Goal: Information Seeking & Learning: Learn about a topic

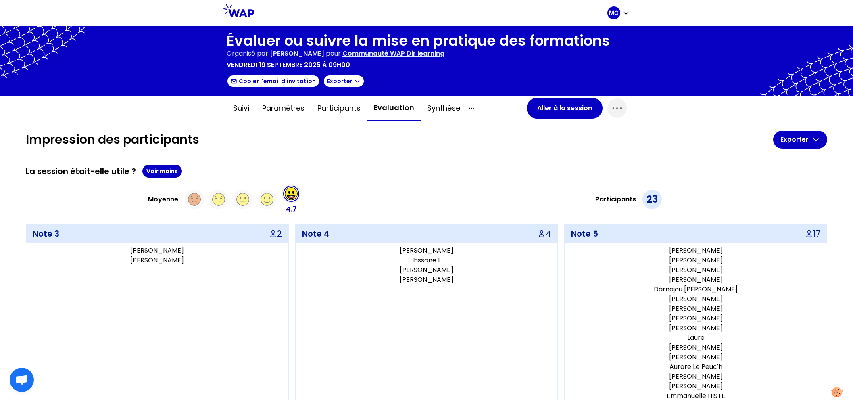
click at [434, 196] on div "Participants 23" at bounding box center [629, 199] width 398 height 31
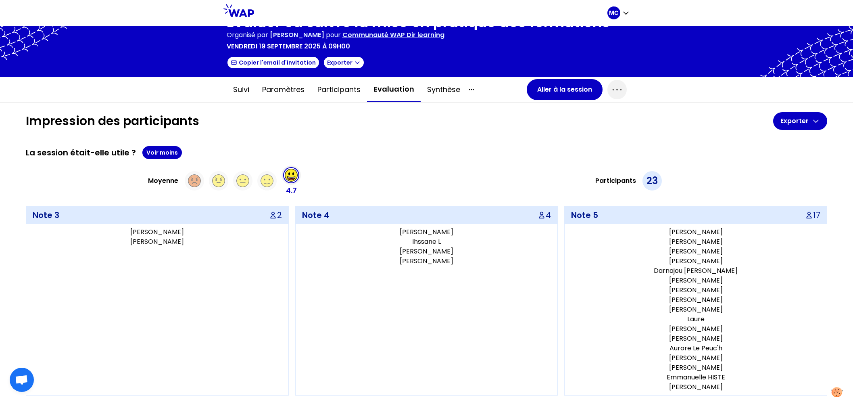
click at [420, 175] on div "Moyenne 4.7 Participants 23" at bounding box center [426, 180] width 801 height 31
click at [419, 201] on div "Moyenne 4.7 Participants 23 Note 3 2 [PERSON_NAME] [PERSON_NAME] Note 4 4 [PERS…" at bounding box center [426, 280] width 801 height 230
click at [449, 176] on div "Participants 23" at bounding box center [629, 180] width 398 height 31
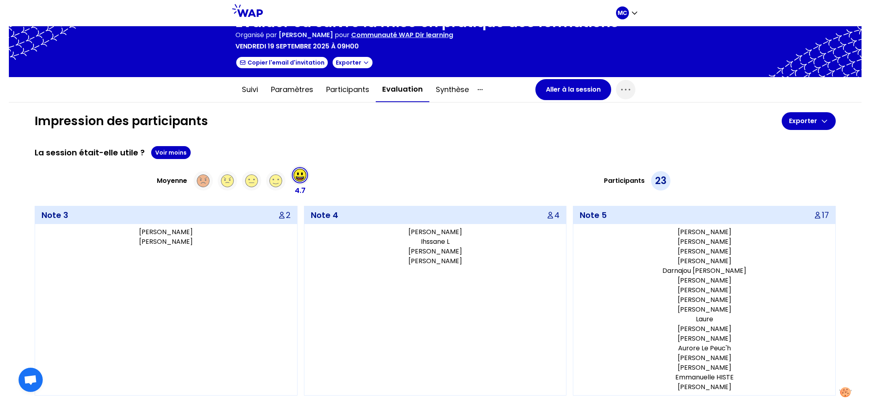
scroll to position [47, 0]
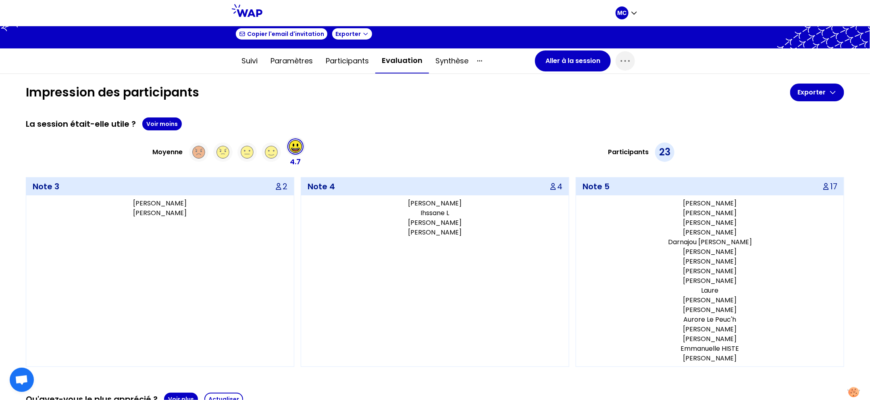
click at [441, 139] on div "Participants 23" at bounding box center [641, 152] width 406 height 31
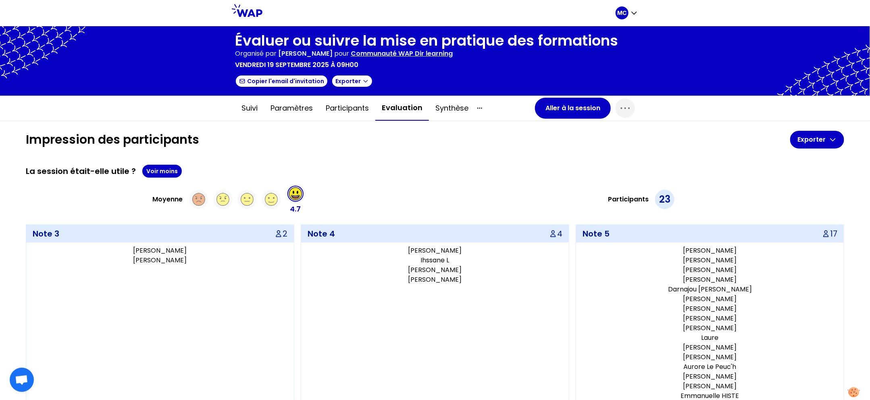
scroll to position [218, 0]
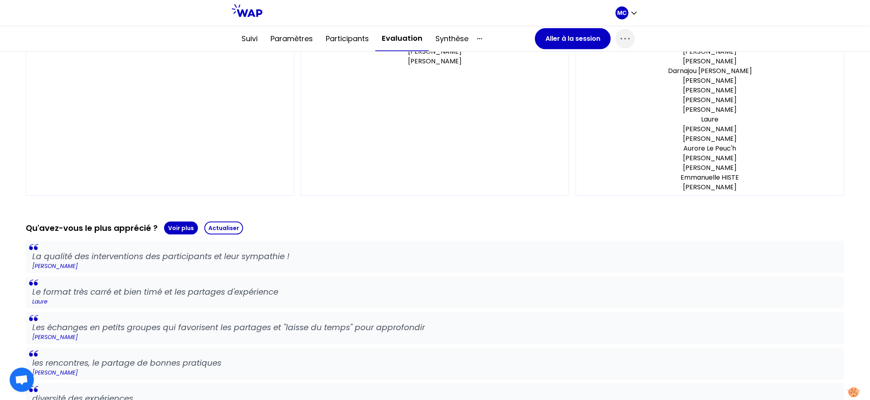
click at [434, 223] on div "Qu'avez-vous le plus apprécié ? Voir plus Actualiser" at bounding box center [435, 227] width 819 height 13
click at [393, 186] on div "Note 4 4 [PERSON_NAME] L [PERSON_NAME]" at bounding box center [435, 101] width 269 height 190
click at [413, 148] on div "Note 4 4 [PERSON_NAME] L [PERSON_NAME]" at bounding box center [435, 101] width 269 height 190
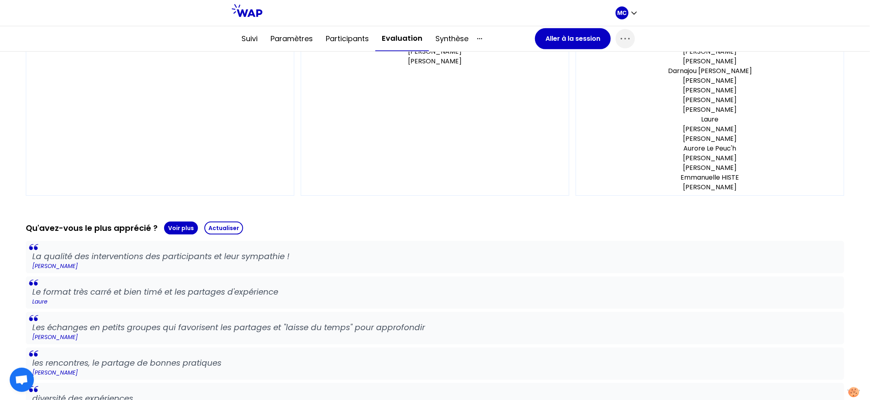
scroll to position [0, 0]
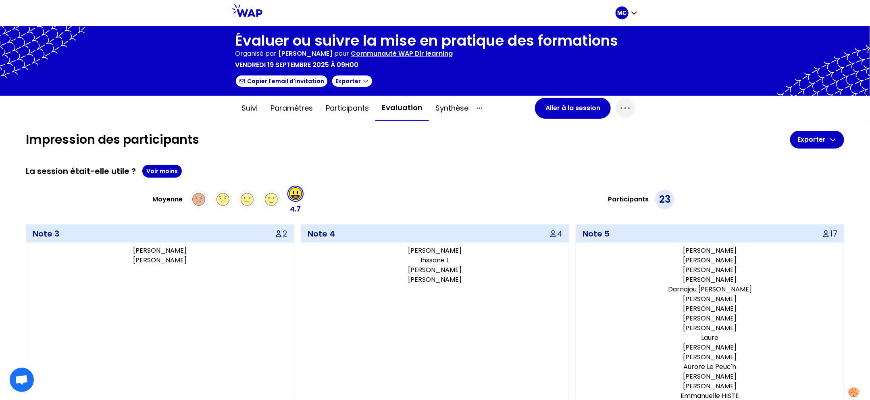
click at [453, 195] on div "Participants 23" at bounding box center [641, 199] width 406 height 31
